Goal: Information Seeking & Learning: Learn about a topic

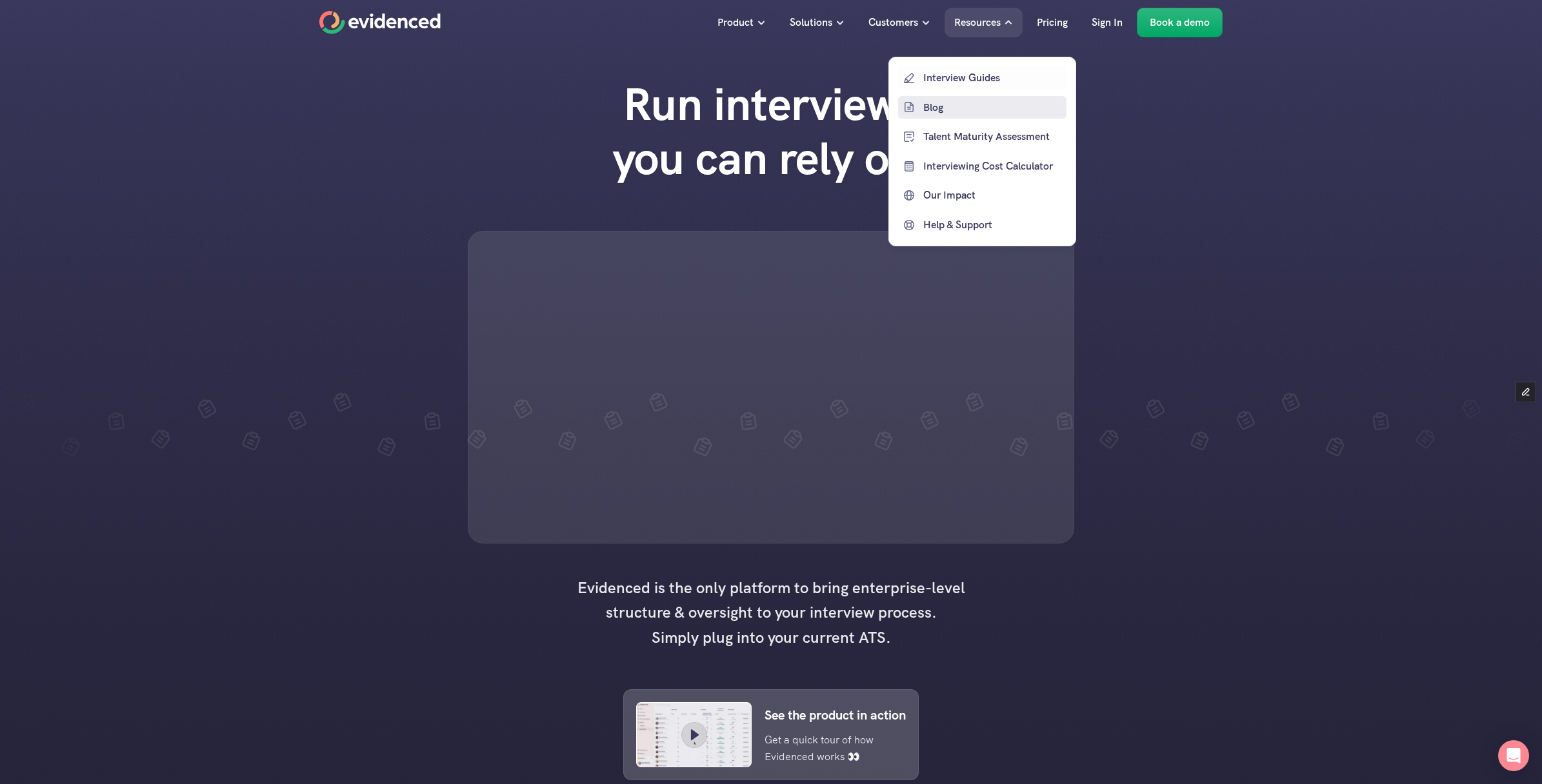
click at [931, 112] on p "Blog" at bounding box center [993, 107] width 140 height 17
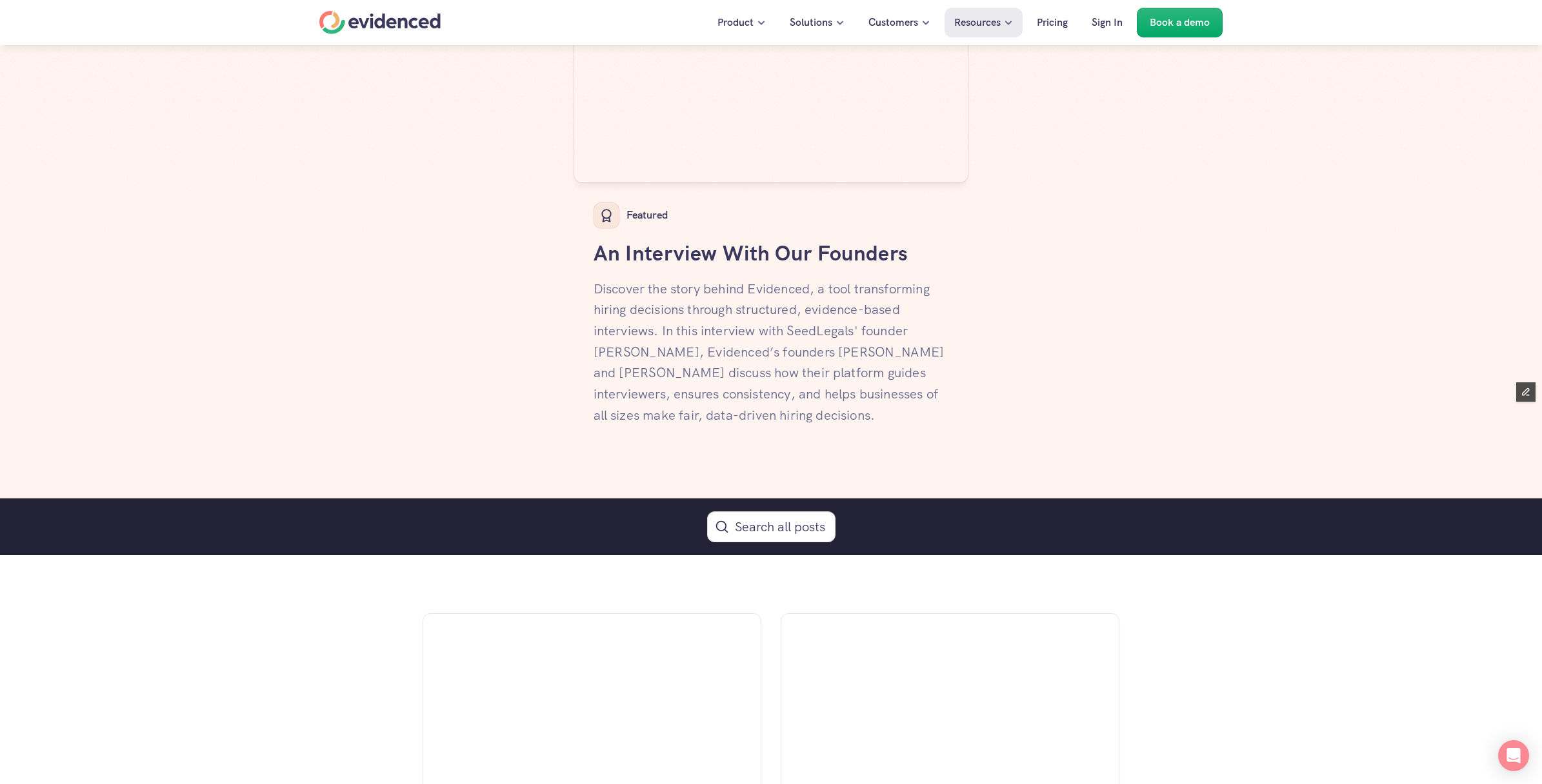
scroll to position [314, 0]
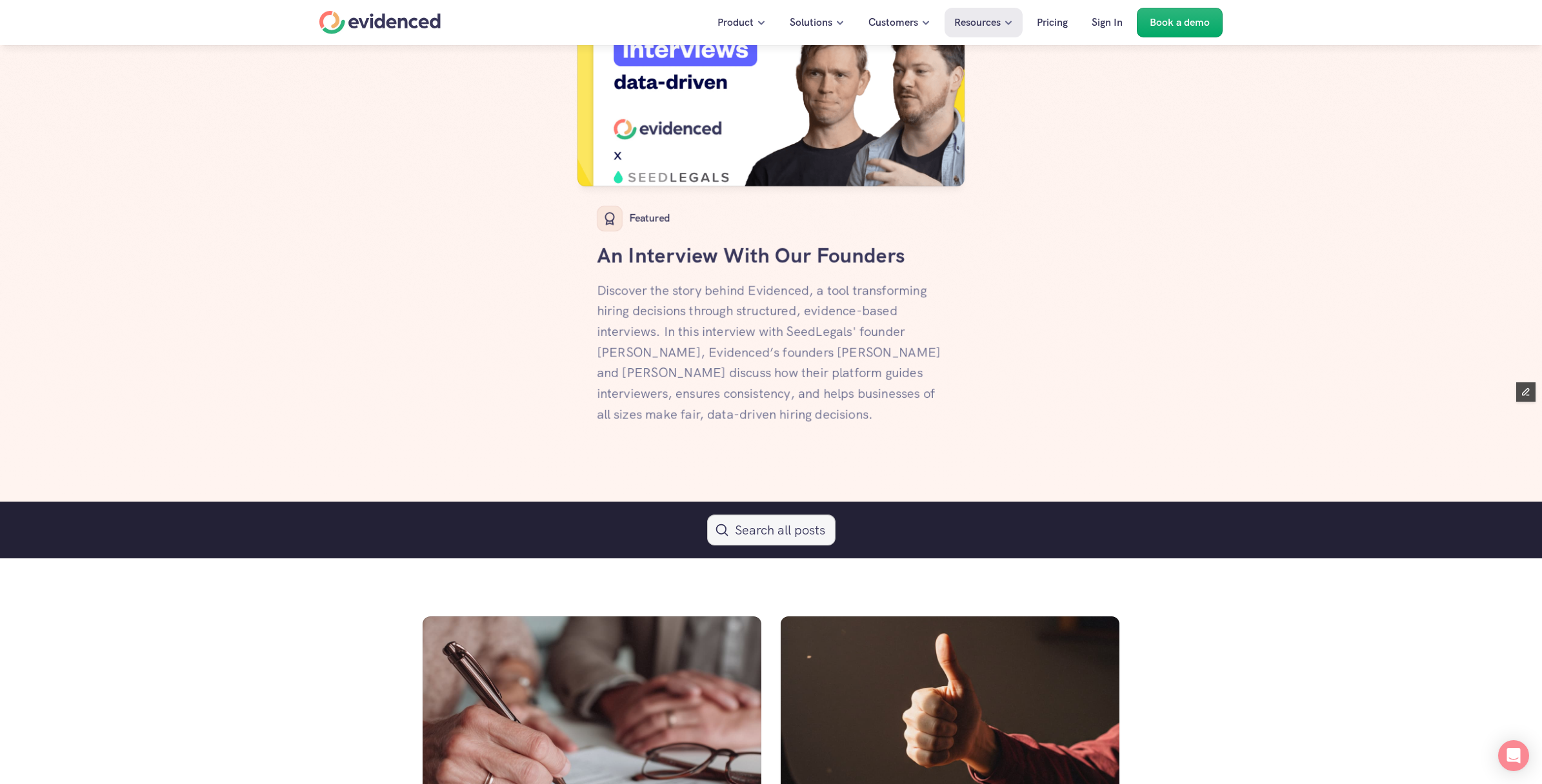
click at [784, 522] on button "Search Icon" at bounding box center [772, 530] width 128 height 31
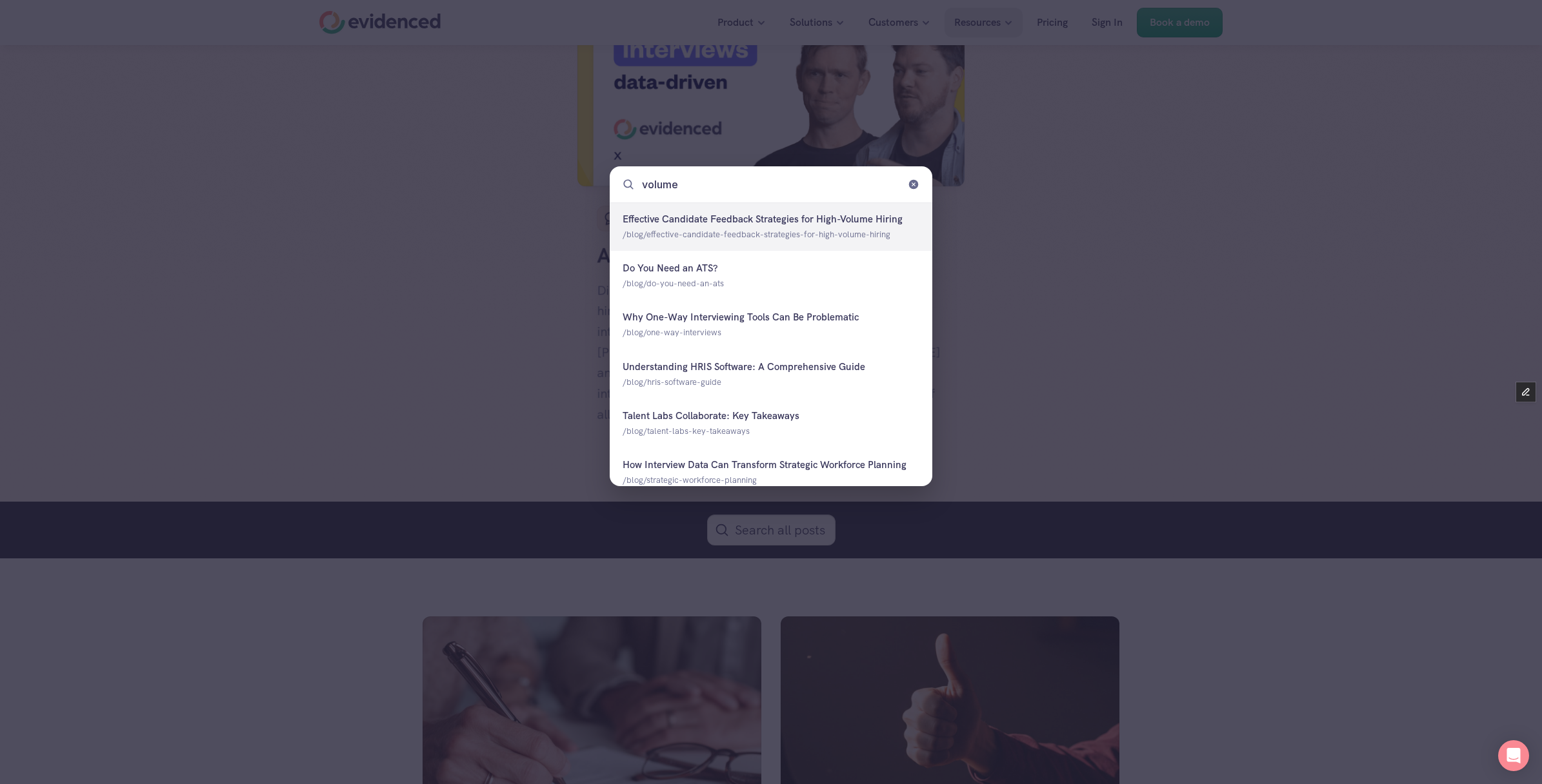
type input "volume"
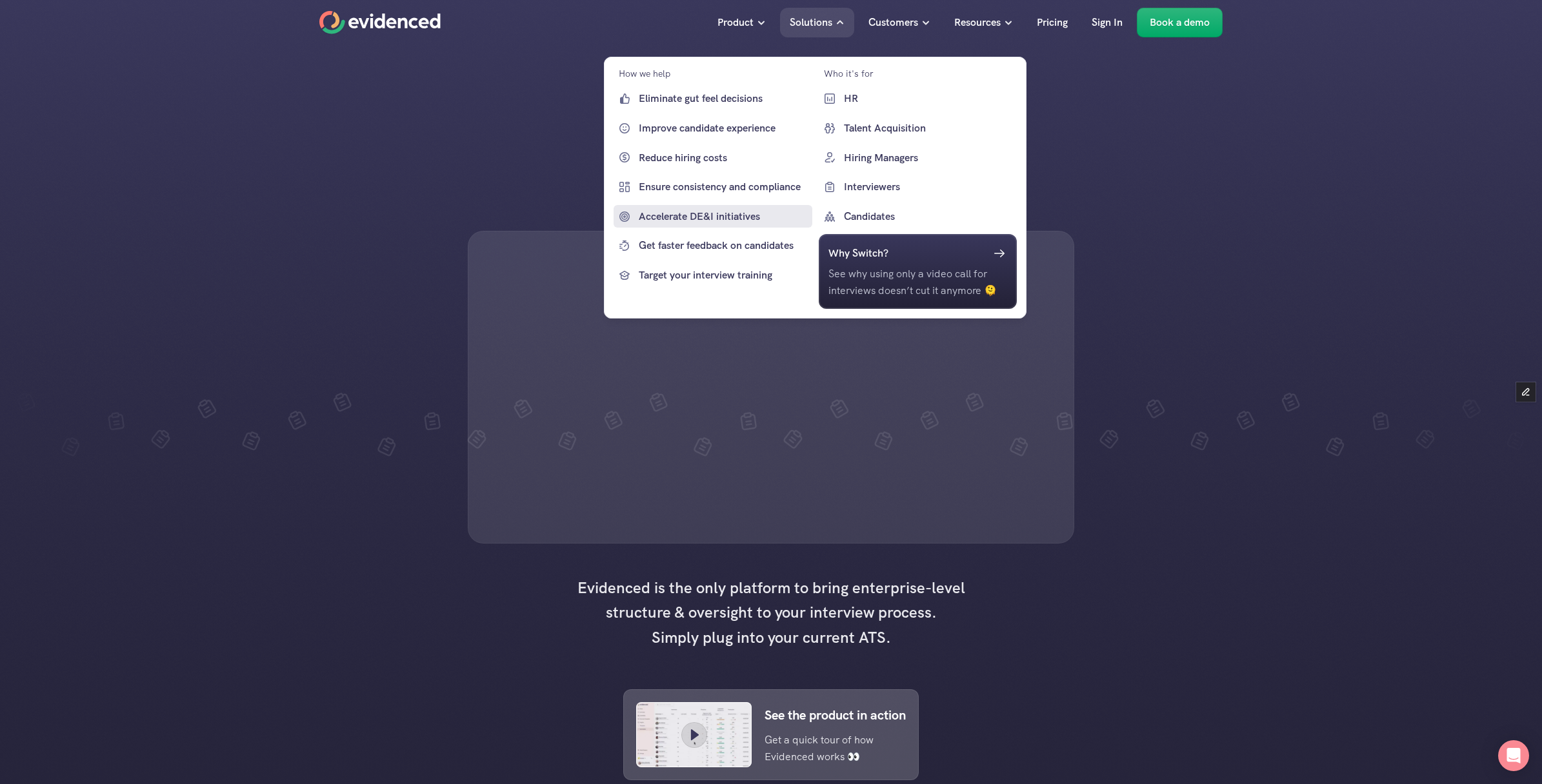
click at [723, 212] on p "Accelerate DE&I initiatives" at bounding box center [724, 216] width 170 height 17
